Goal: Use online tool/utility: Utilize a website feature to perform a specific function

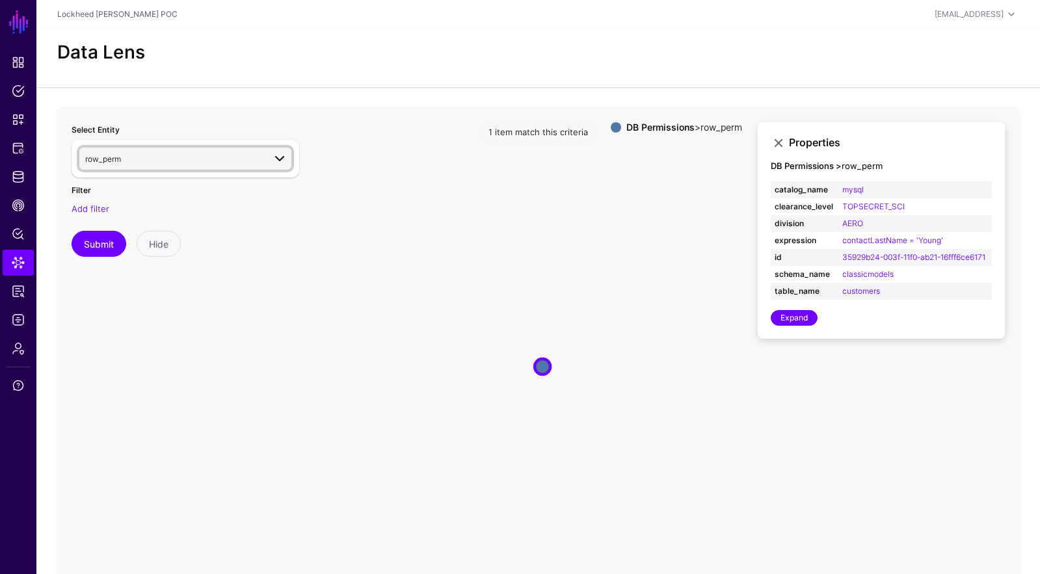
click at [207, 155] on span "row_perm" at bounding box center [174, 159] width 179 height 14
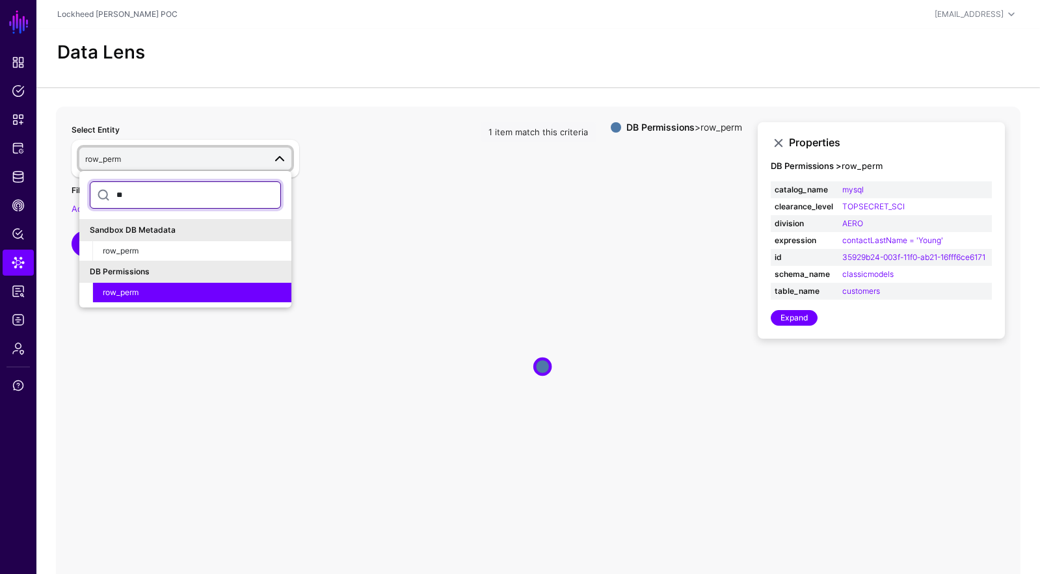
type input "*"
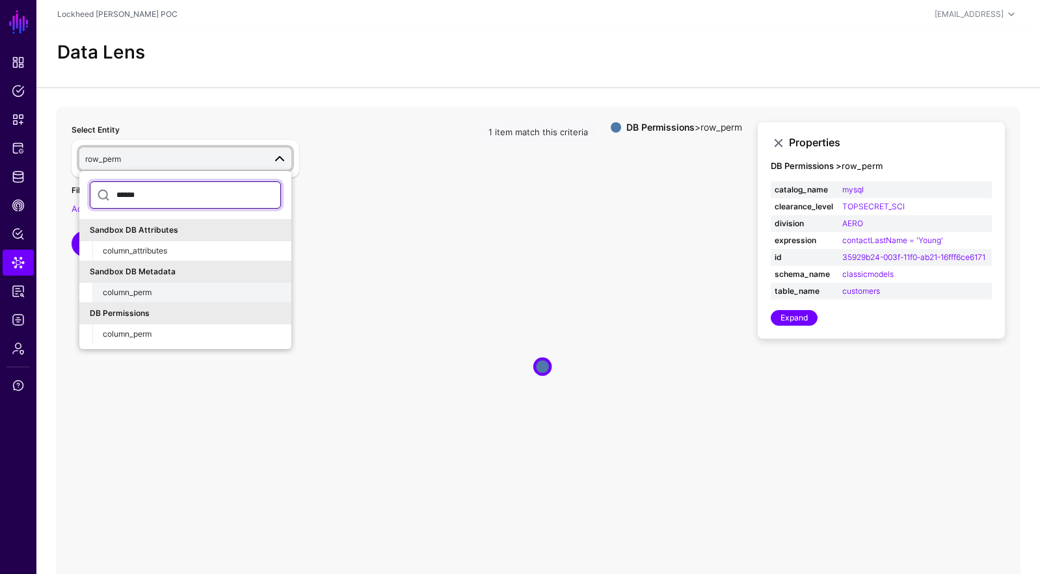
type input "******"
click at [204, 283] on button "column_perm" at bounding box center [191, 293] width 199 height 20
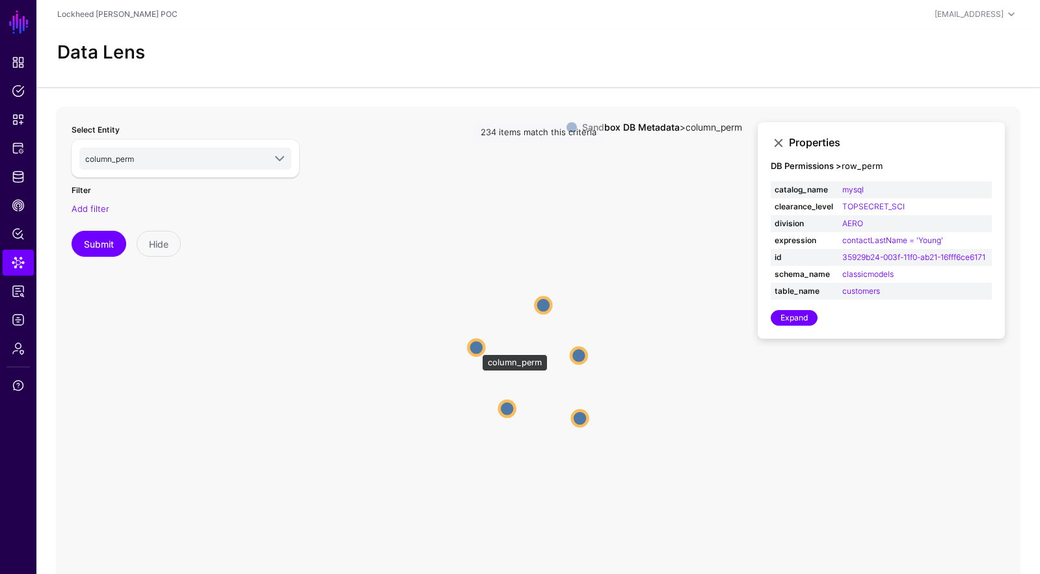
click at [475, 348] on circle at bounding box center [476, 348] width 16 height 16
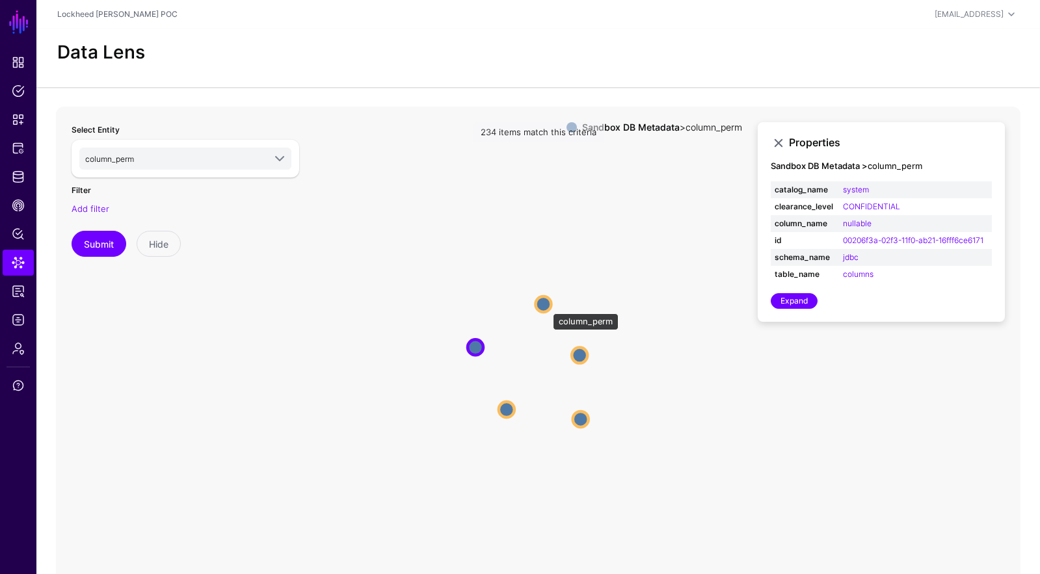
click at [546, 307] on circle at bounding box center [543, 305] width 16 height 16
click at [581, 351] on circle at bounding box center [581, 355] width 16 height 16
click at [583, 418] on circle at bounding box center [583, 422] width 16 height 16
click at [505, 408] on circle at bounding box center [504, 413] width 16 height 16
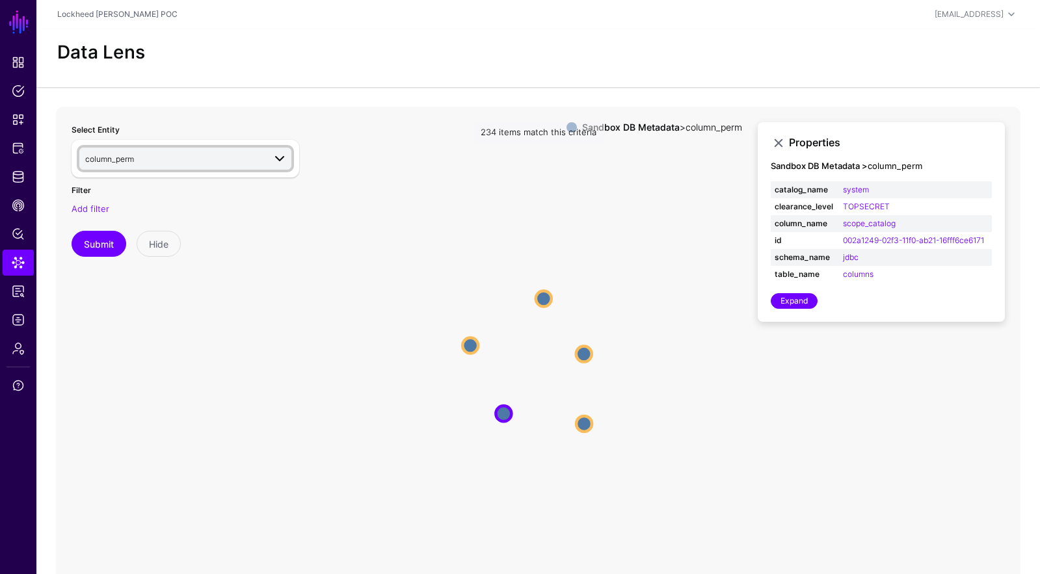
click at [176, 167] on link "column_perm" at bounding box center [185, 159] width 212 height 22
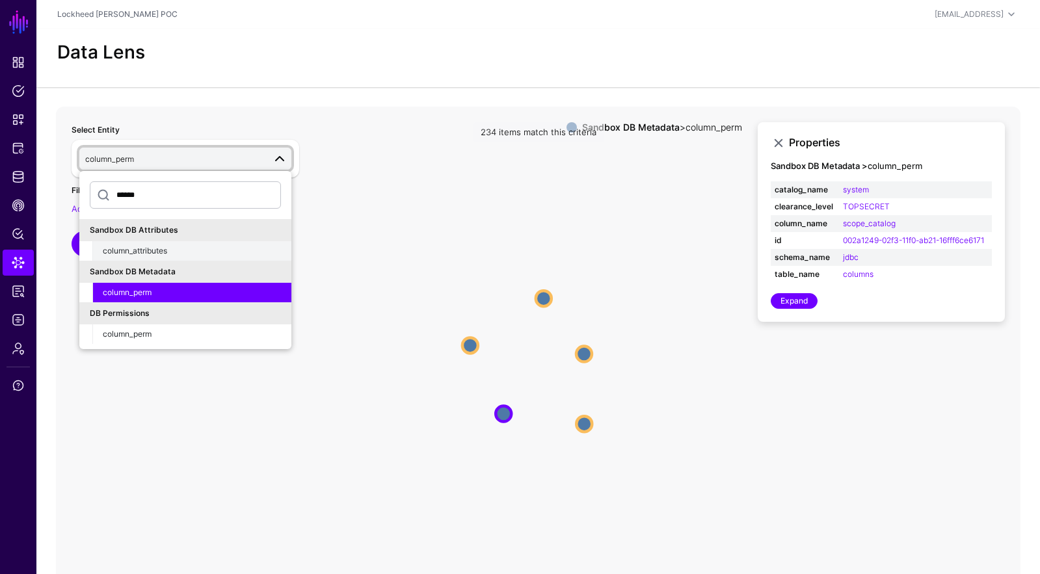
click at [201, 250] on div "column_attributes" at bounding box center [192, 251] width 178 height 12
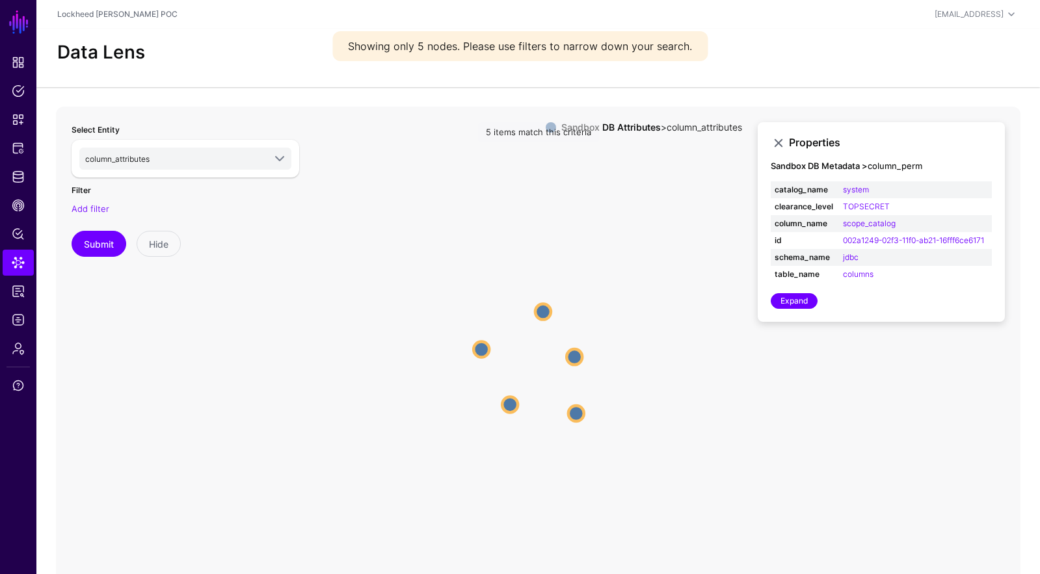
click at [541, 312] on circle at bounding box center [543, 312] width 16 height 16
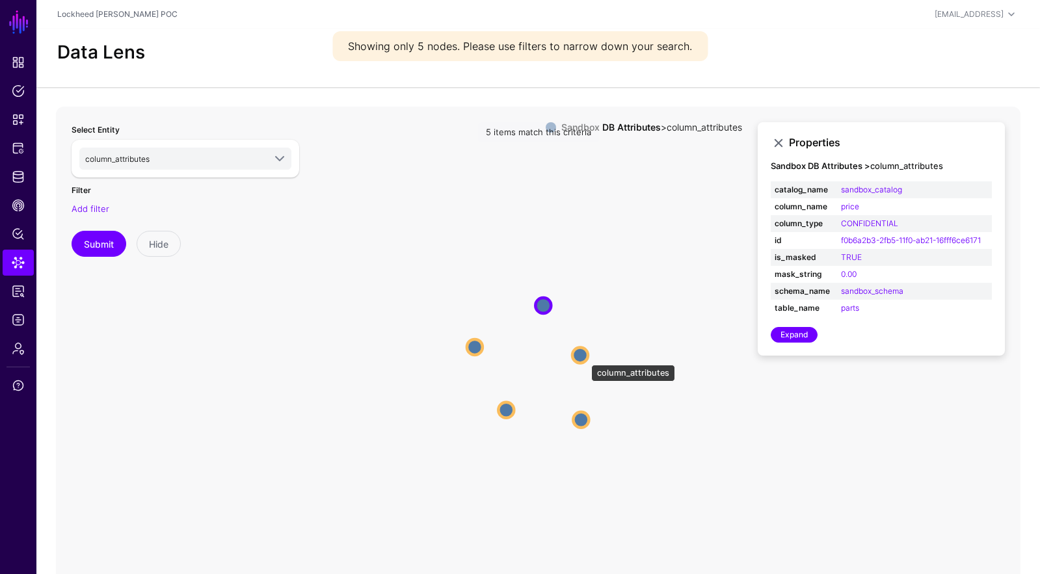
click at [585, 358] on circle at bounding box center [580, 355] width 16 height 16
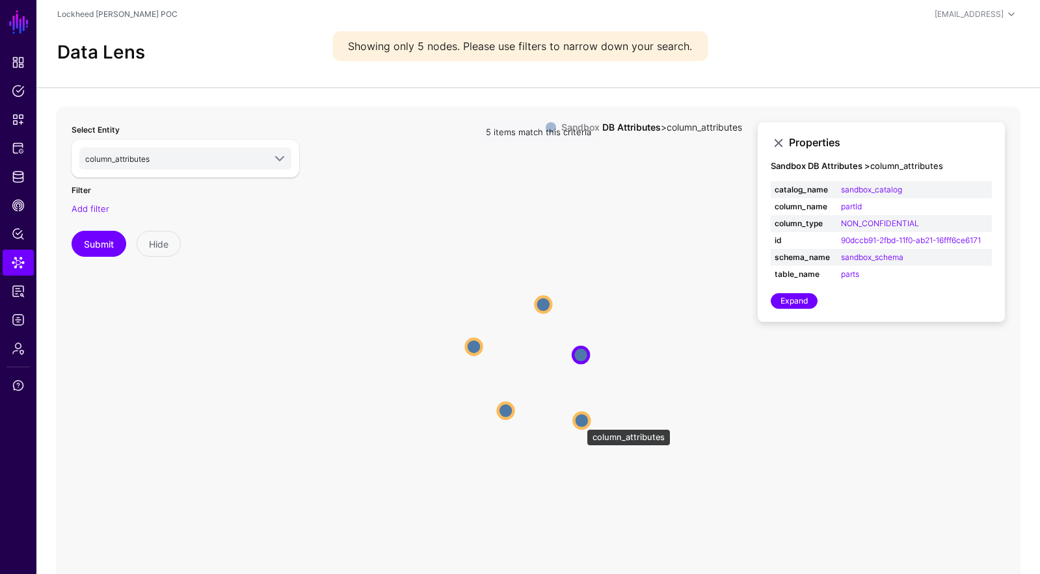
click at [580, 423] on circle at bounding box center [582, 421] width 16 height 16
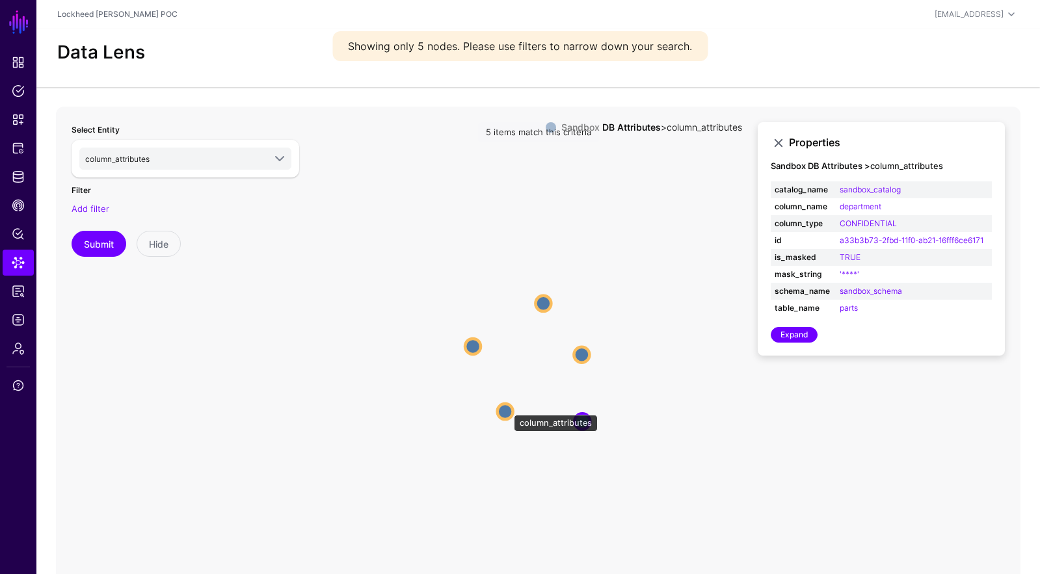
click at [507, 408] on circle at bounding box center [506, 412] width 16 height 16
click at [475, 349] on circle at bounding box center [472, 346] width 16 height 16
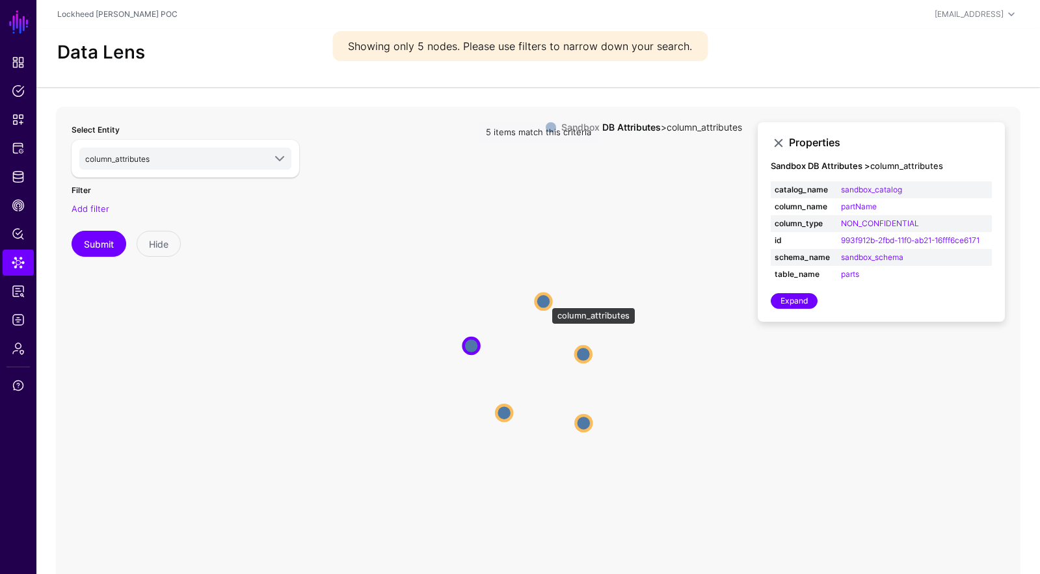
click at [545, 301] on circle at bounding box center [543, 301] width 16 height 16
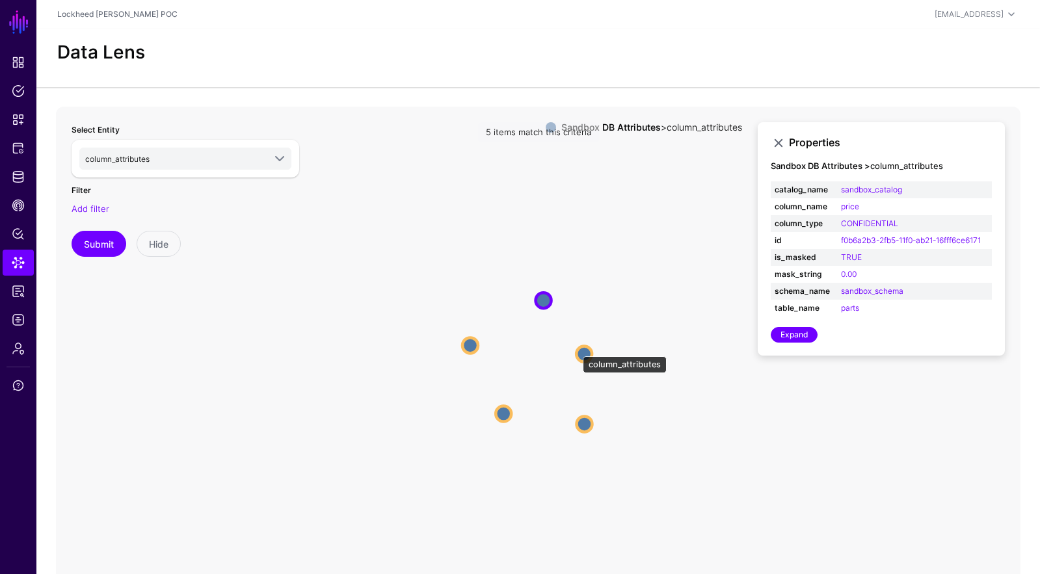
click at [576, 350] on circle at bounding box center [584, 354] width 16 height 16
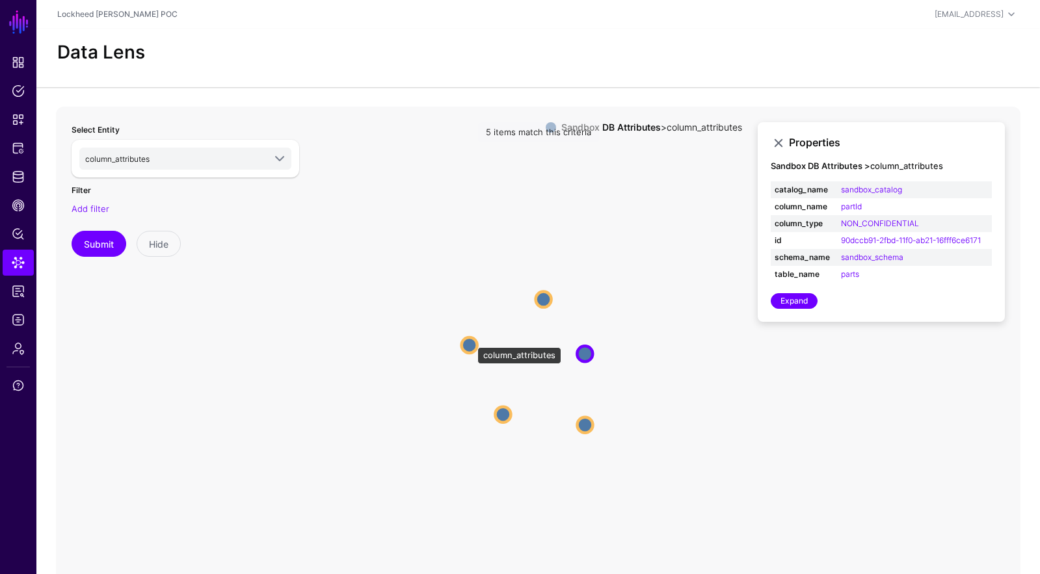
click at [471, 341] on circle at bounding box center [470, 346] width 16 height 16
drag, startPoint x: 506, startPoint y: 414, endPoint x: 533, endPoint y: 416, distance: 26.7
click at [506, 414] on circle at bounding box center [503, 415] width 16 height 16
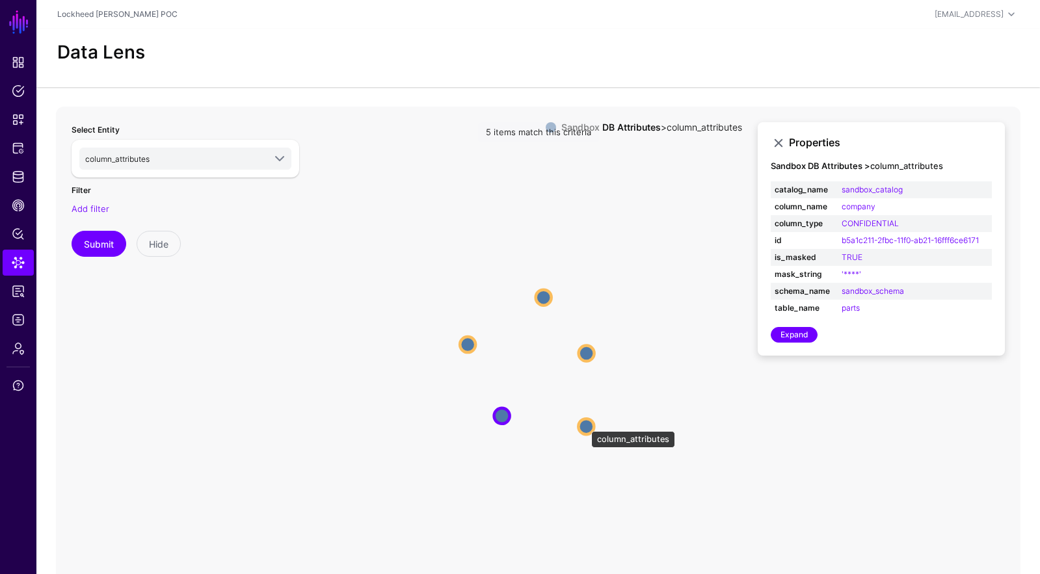
click at [584, 425] on circle at bounding box center [586, 427] width 16 height 16
click at [585, 425] on circle at bounding box center [586, 428] width 16 height 16
click at [588, 349] on circle at bounding box center [588, 353] width 16 height 16
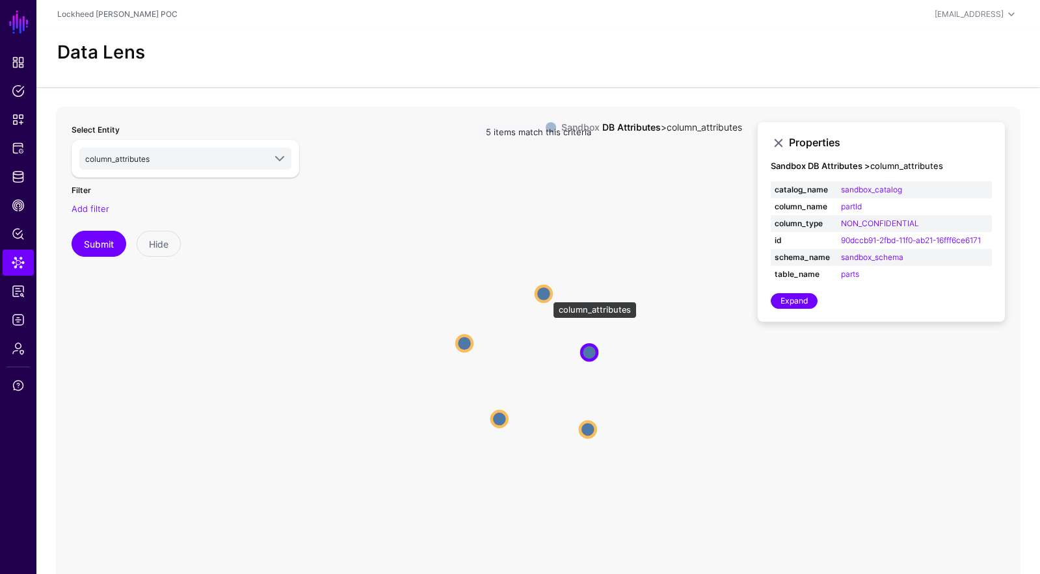
click at [546, 295] on circle at bounding box center [544, 294] width 16 height 16
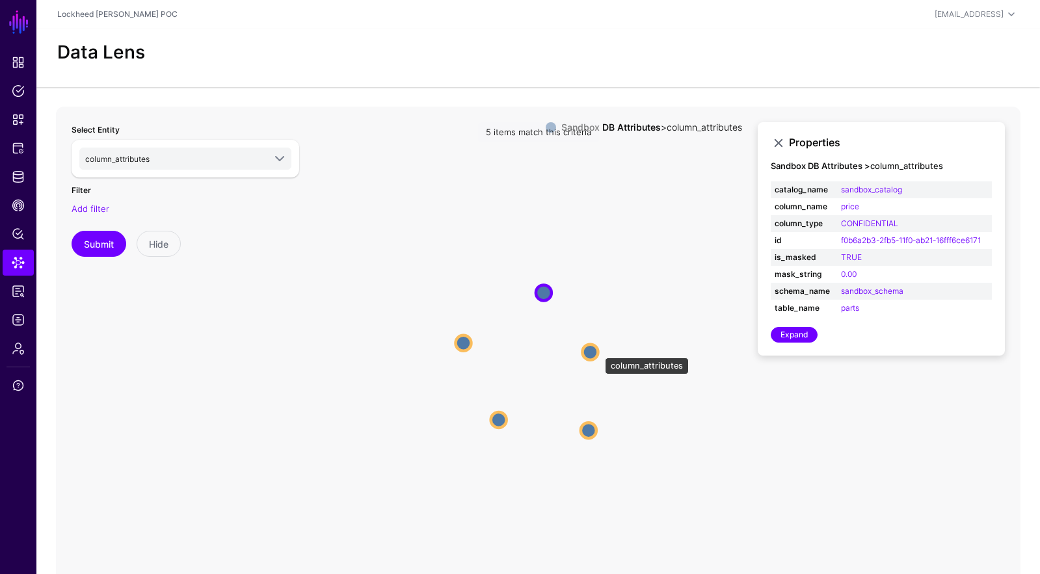
click at [598, 351] on circle at bounding box center [590, 352] width 16 height 16
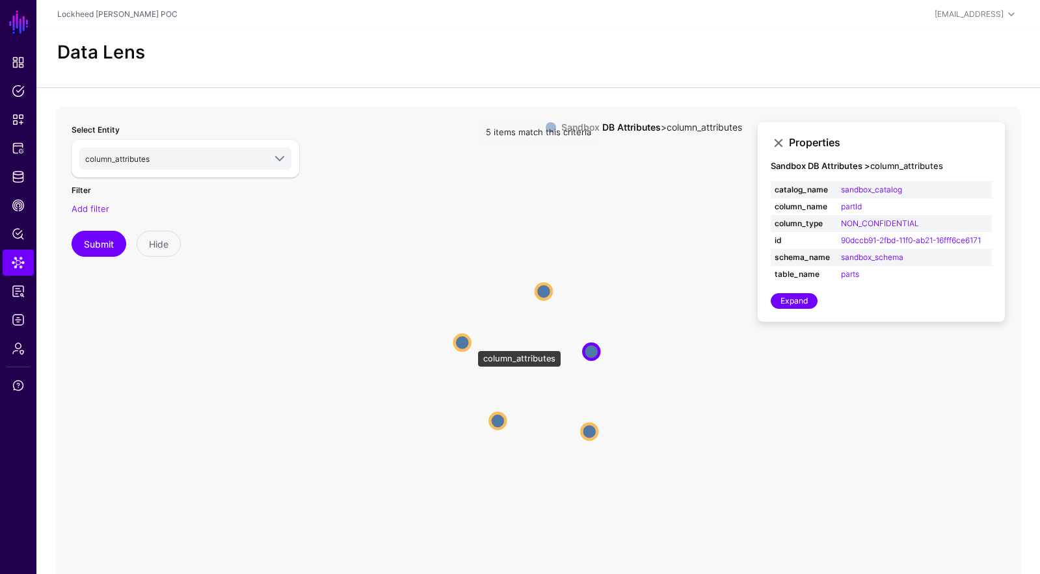
click at [471, 343] on icon "column_attributes column_attributes column_attributes column_attributes column_…" at bounding box center [538, 367] width 965 height 520
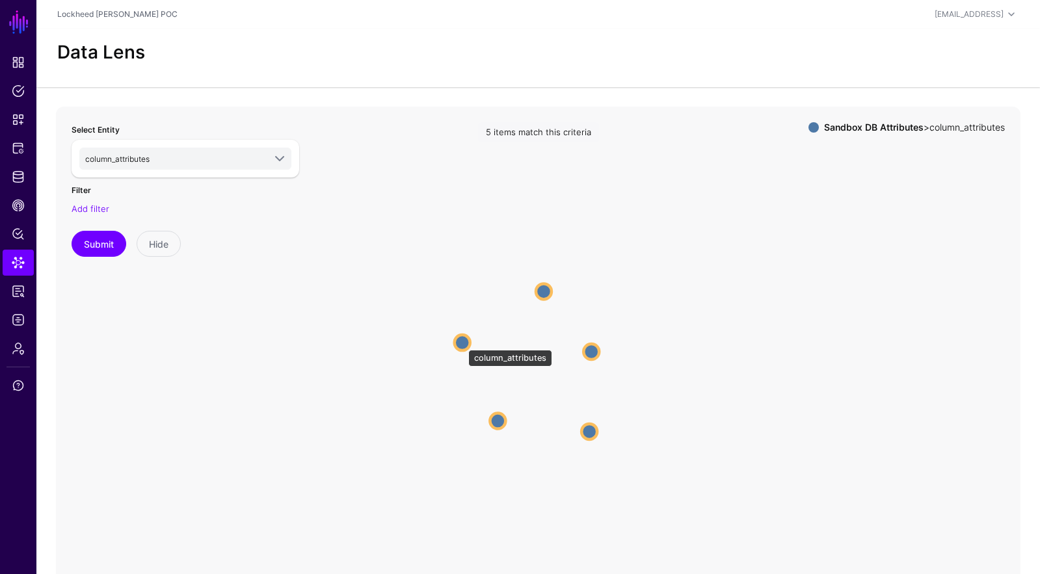
drag, startPoint x: 462, startPoint y: 343, endPoint x: 474, endPoint y: 340, distance: 12.3
click at [462, 343] on circle at bounding box center [463, 343] width 16 height 16
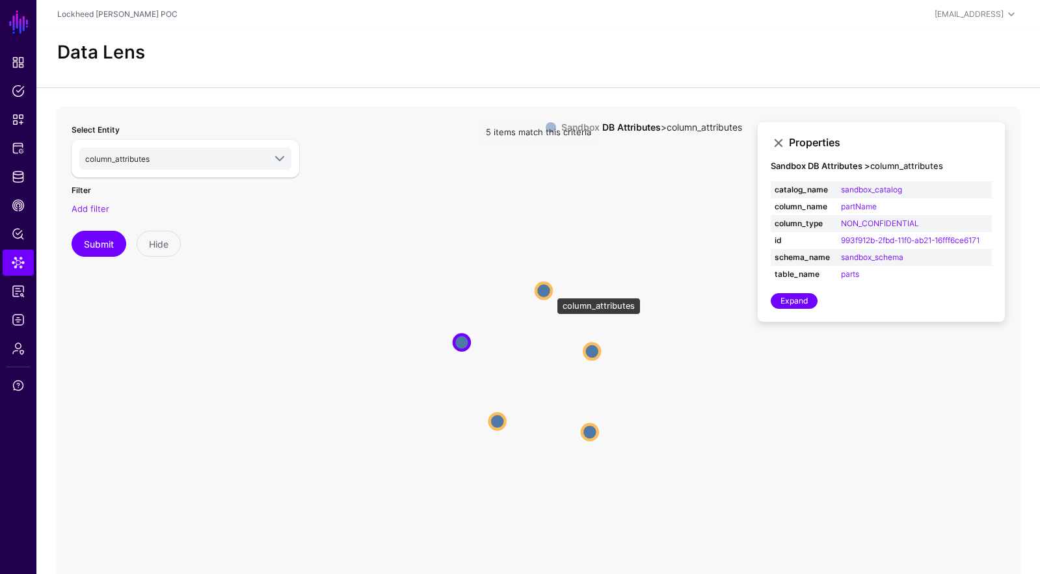
click at [550, 291] on circle at bounding box center [544, 291] width 16 height 16
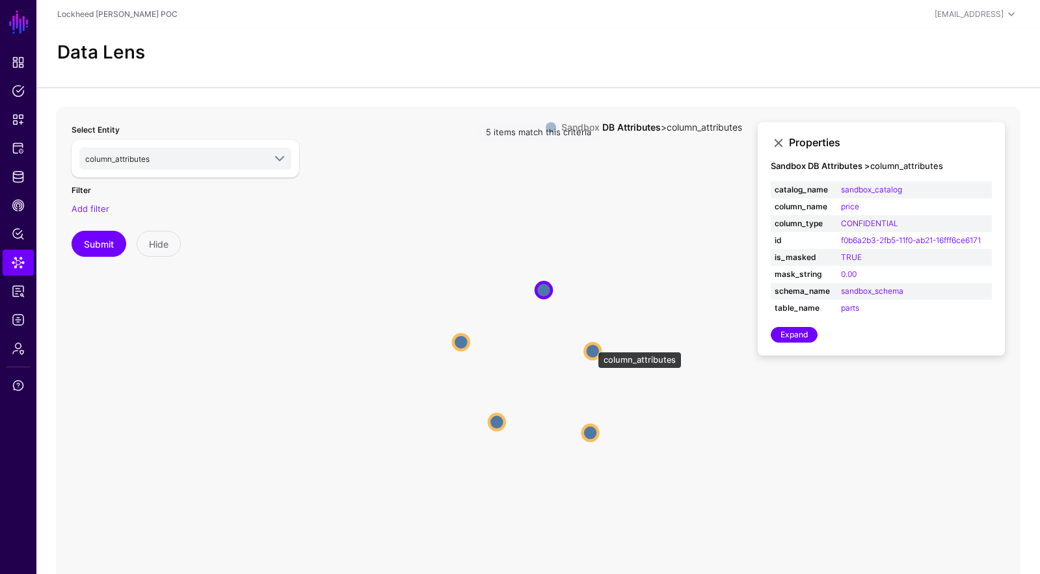
click at [591, 345] on circle at bounding box center [593, 351] width 16 height 16
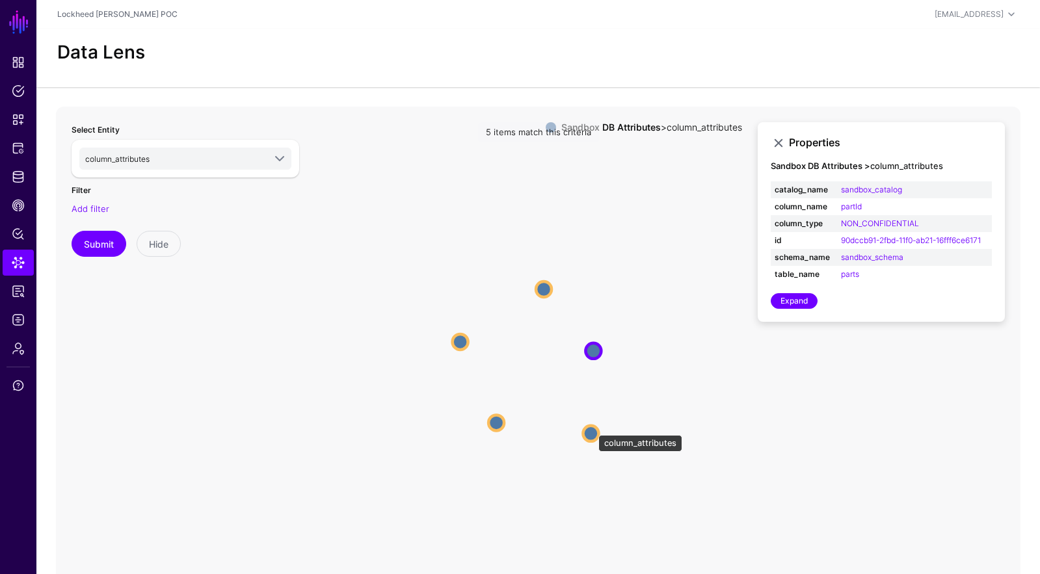
click at [592, 429] on circle at bounding box center [591, 433] width 16 height 16
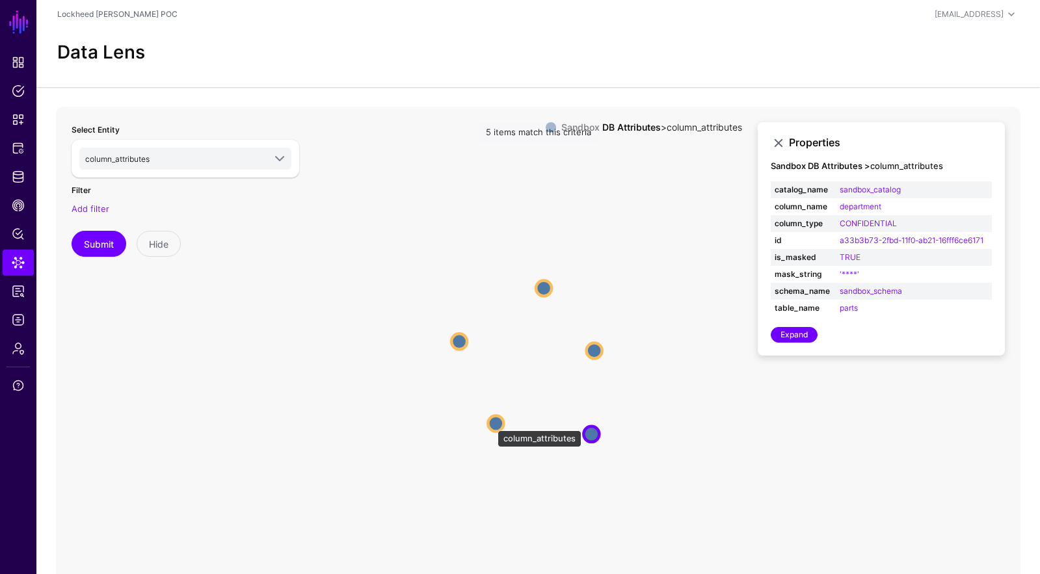
click at [491, 424] on circle at bounding box center [496, 424] width 16 height 16
drag, startPoint x: 453, startPoint y: 335, endPoint x: 438, endPoint y: 330, distance: 15.6
click at [451, 335] on circle at bounding box center [458, 340] width 16 height 16
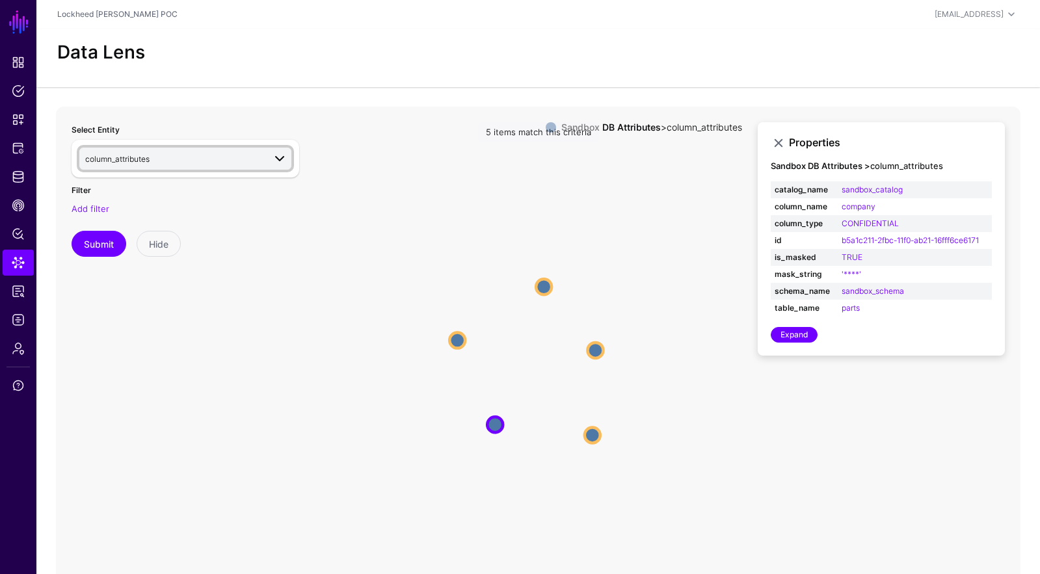
click at [188, 165] on link "column_attributes" at bounding box center [185, 159] width 212 height 22
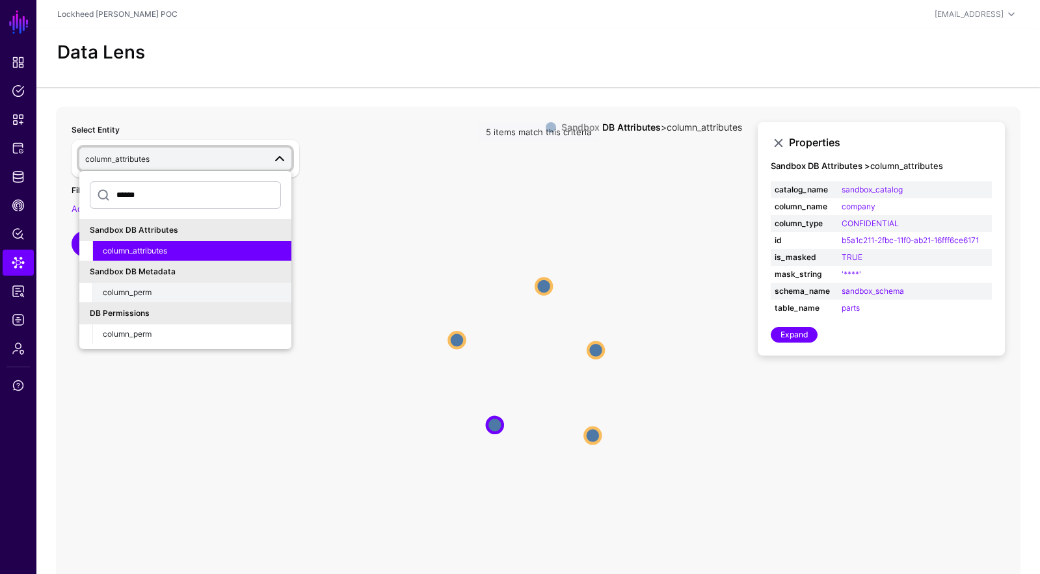
click at [172, 293] on div "column_perm" at bounding box center [192, 293] width 178 height 12
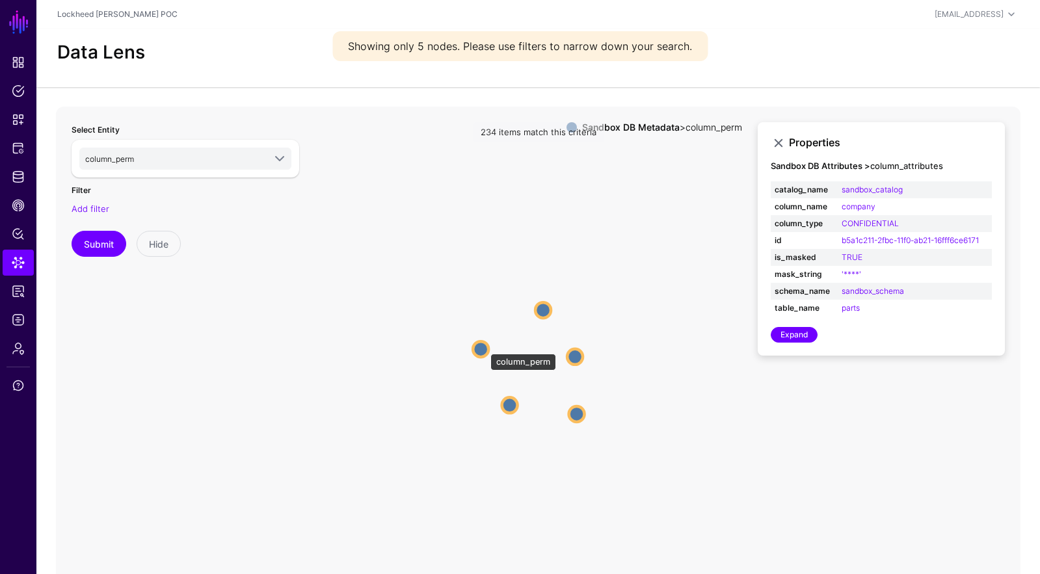
click at [484, 347] on circle at bounding box center [481, 349] width 16 height 16
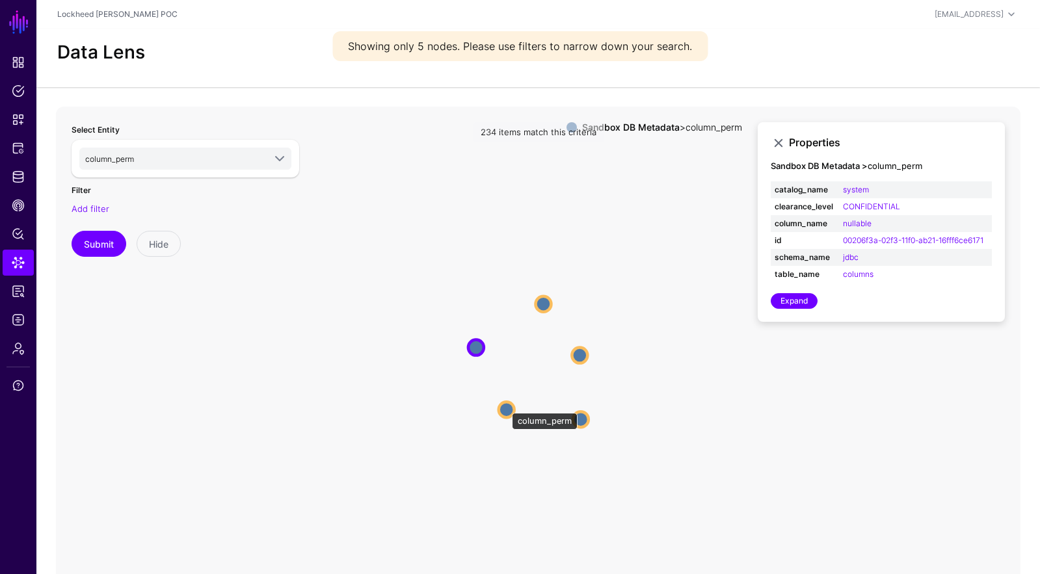
click at [505, 407] on circle at bounding box center [507, 410] width 16 height 16
click at [541, 302] on circle at bounding box center [544, 303] width 16 height 16
click at [581, 356] on circle at bounding box center [582, 355] width 16 height 16
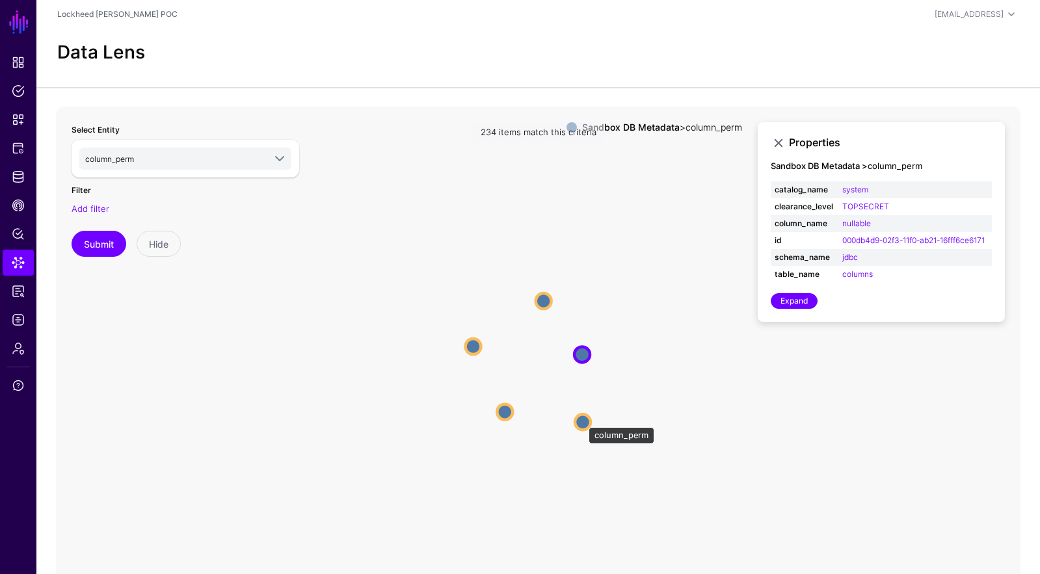
click at [583, 421] on circle at bounding box center [583, 422] width 16 height 16
click at [509, 410] on circle at bounding box center [504, 413] width 16 height 16
click at [585, 427] on circle at bounding box center [584, 424] width 16 height 16
drag, startPoint x: 498, startPoint y: 412, endPoint x: 524, endPoint y: 404, distance: 28.0
click at [498, 412] on circle at bounding box center [503, 415] width 16 height 16
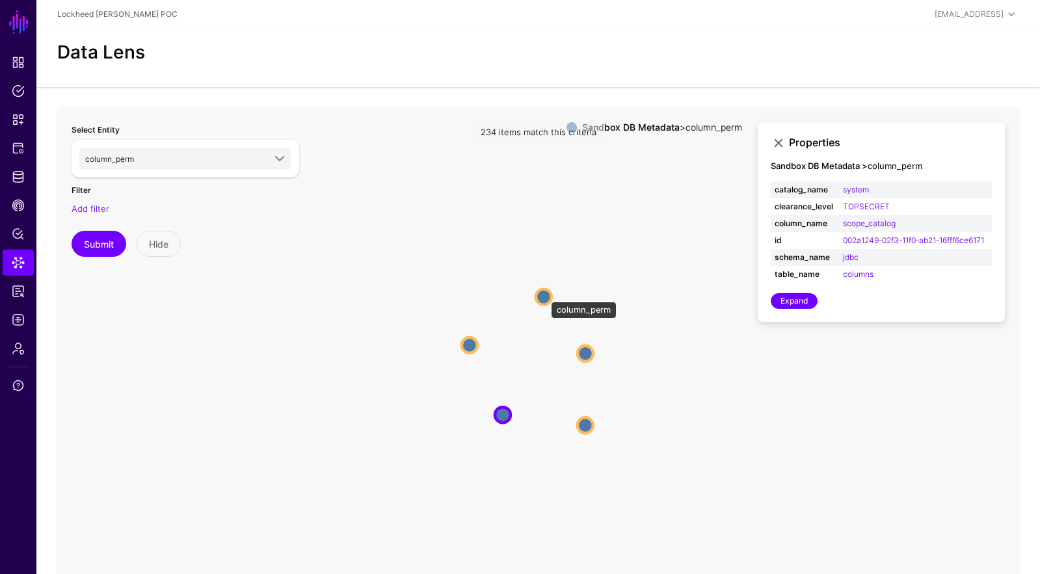
click at [543, 291] on circle at bounding box center [544, 297] width 16 height 16
click at [585, 356] on circle at bounding box center [586, 353] width 16 height 16
click at [586, 426] on circle at bounding box center [587, 428] width 16 height 16
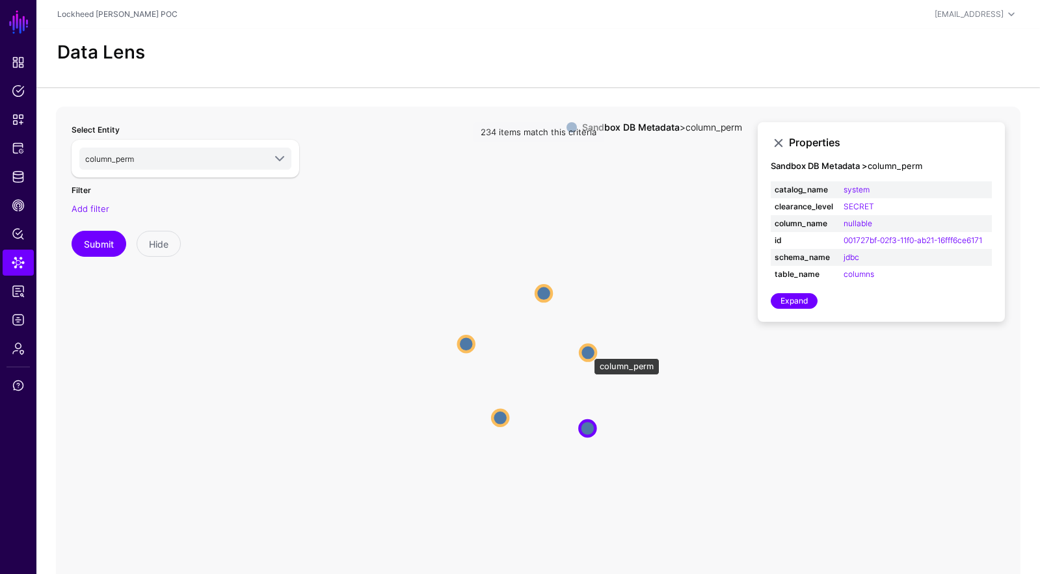
click at [587, 352] on circle at bounding box center [588, 353] width 16 height 16
click at [591, 432] on circle at bounding box center [589, 429] width 16 height 16
click at [592, 349] on circle at bounding box center [590, 352] width 16 height 16
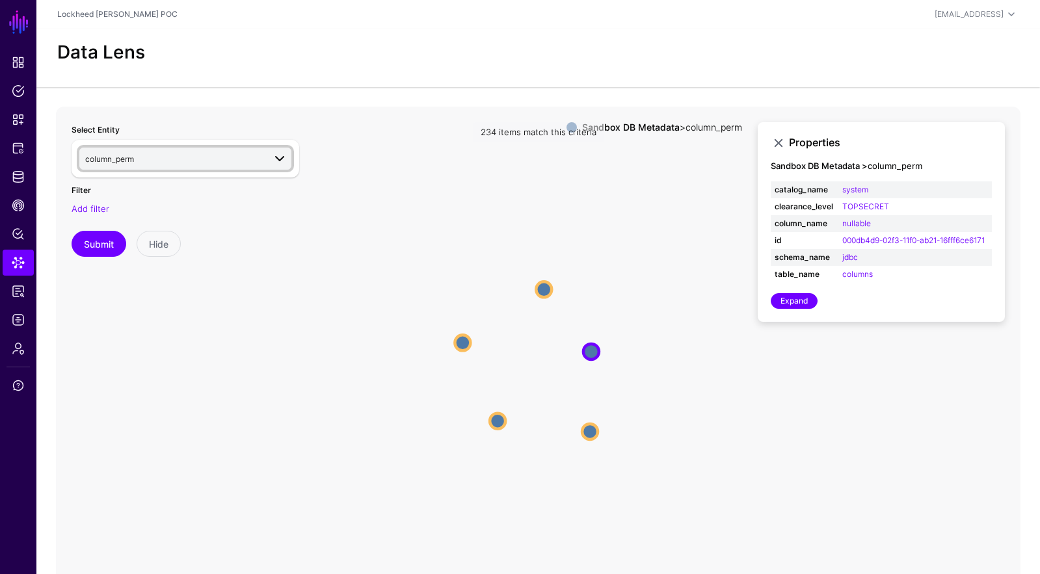
click at [254, 158] on span "column_perm" at bounding box center [174, 159] width 179 height 14
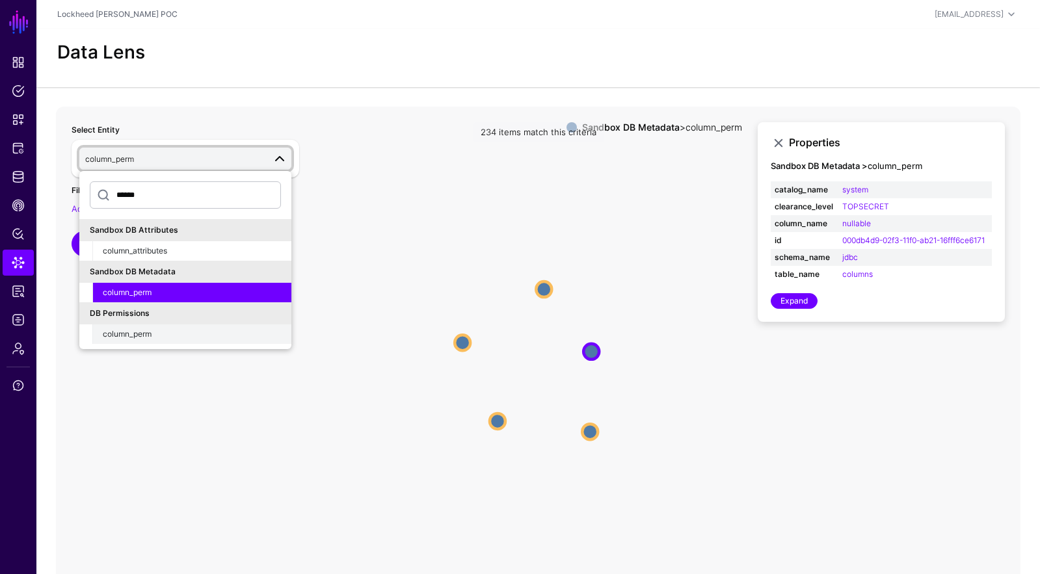
click at [215, 331] on div "column_perm" at bounding box center [192, 334] width 178 height 12
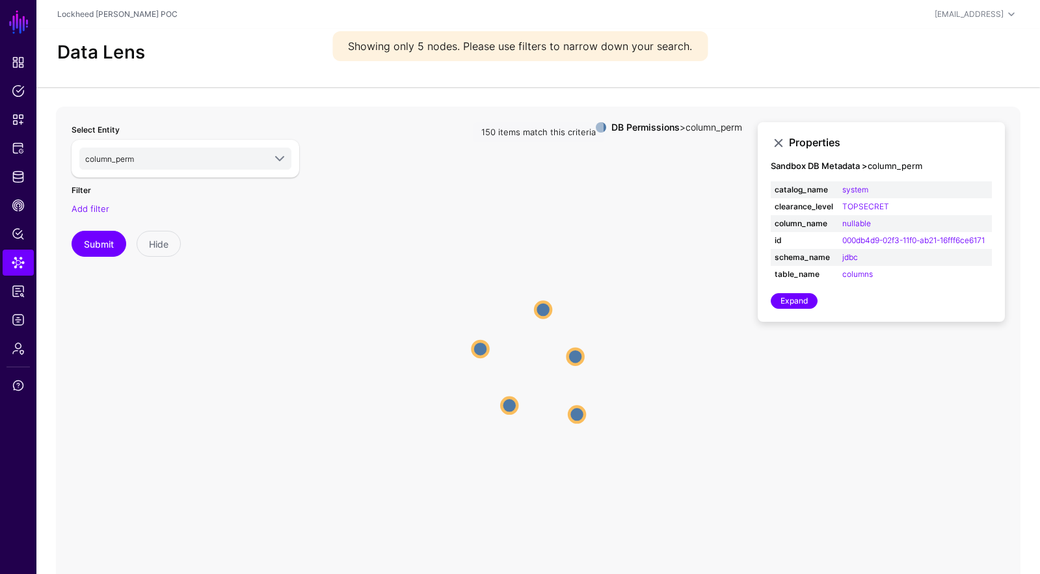
click at [505, 403] on circle at bounding box center [509, 405] width 16 height 16
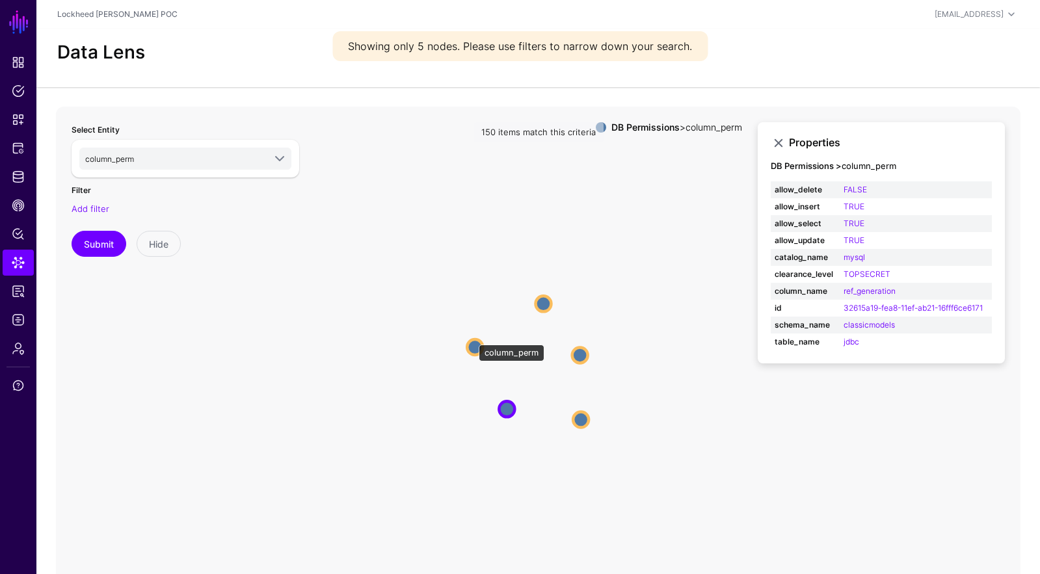
click at [473, 340] on circle at bounding box center [475, 348] width 16 height 16
click at [472, 346] on circle at bounding box center [474, 348] width 16 height 16
click at [546, 299] on circle at bounding box center [544, 302] width 16 height 16
click at [583, 352] on circle at bounding box center [582, 355] width 16 height 16
click at [580, 426] on circle at bounding box center [584, 423] width 16 height 16
